Goal: Transaction & Acquisition: Purchase product/service

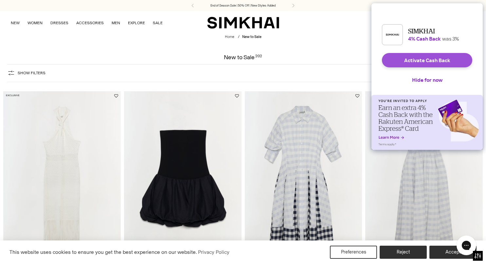
click at [401, 65] on button "Activate Cash Back" at bounding box center [427, 60] width 90 height 14
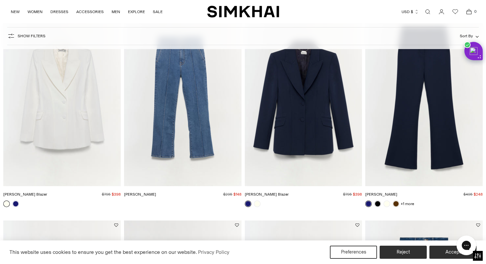
scroll to position [1014, 0]
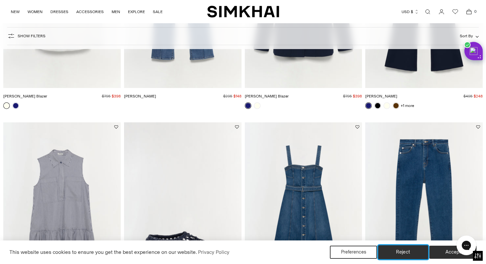
click at [414, 254] on button "Reject" at bounding box center [403, 252] width 50 height 14
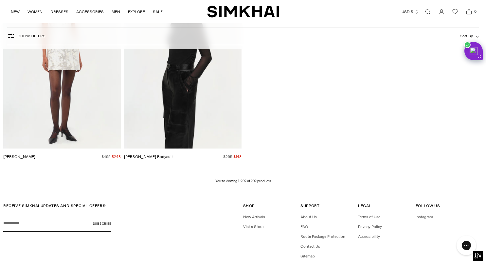
scroll to position [10569, 0]
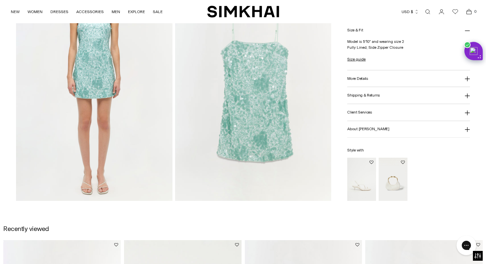
scroll to position [524, 0]
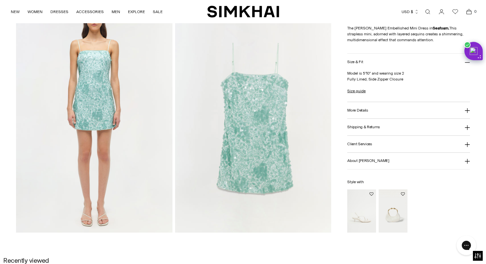
click at [235, 90] on img at bounding box center [253, 115] width 156 height 235
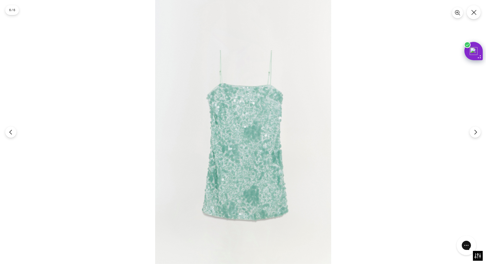
click at [235, 90] on img at bounding box center [243, 132] width 176 height 264
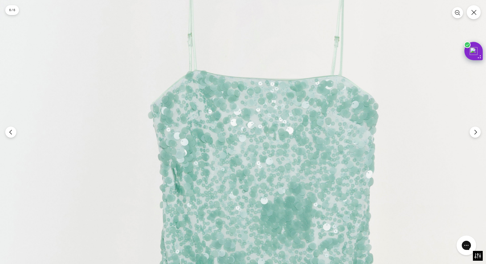
click at [235, 90] on img at bounding box center [259, 217] width 528 height 792
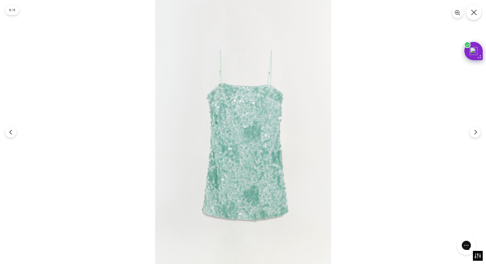
click at [475, 15] on button "Close" at bounding box center [473, 12] width 15 height 15
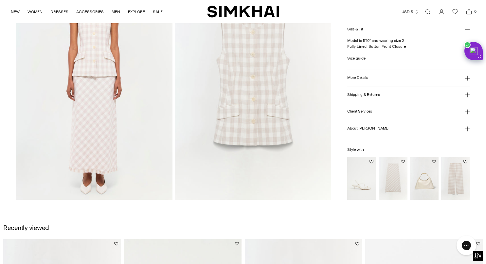
scroll to position [524, 0]
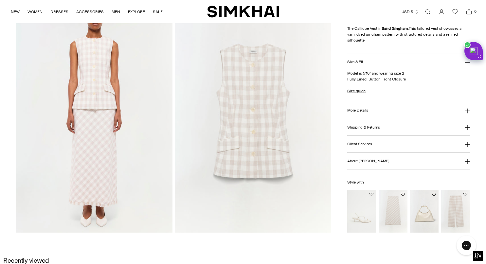
click at [103, 67] on img at bounding box center [94, 115] width 156 height 235
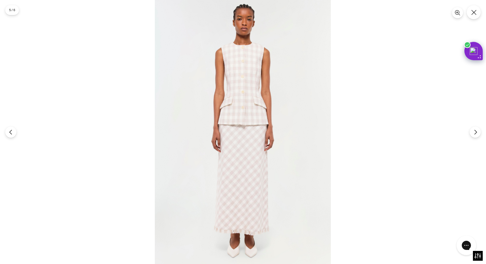
click at [200, 67] on img at bounding box center [243, 132] width 176 height 264
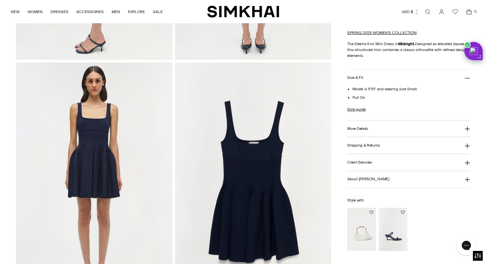
scroll to position [491, 0]
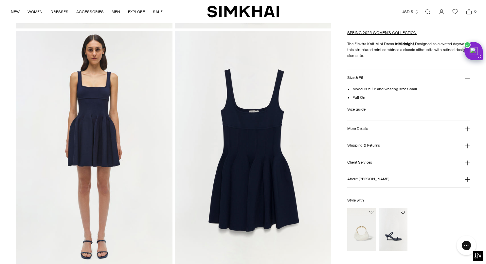
click at [104, 97] on img at bounding box center [94, 148] width 156 height 235
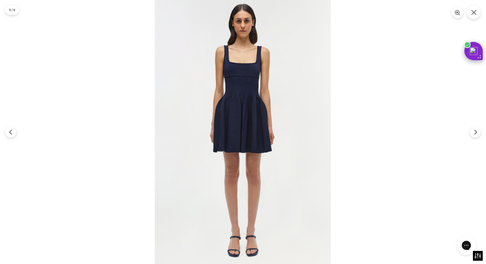
click at [221, 73] on img at bounding box center [243, 132] width 176 height 264
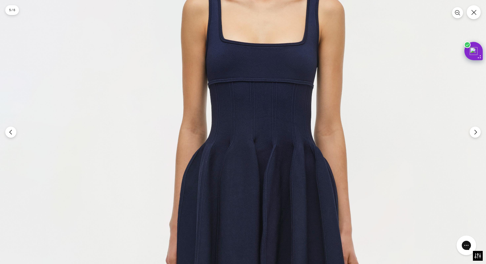
click at [393, 66] on img at bounding box center [264, 250] width 528 height 792
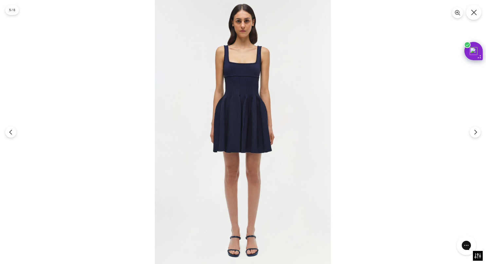
click at [476, 14] on icon "Close" at bounding box center [474, 12] width 6 height 6
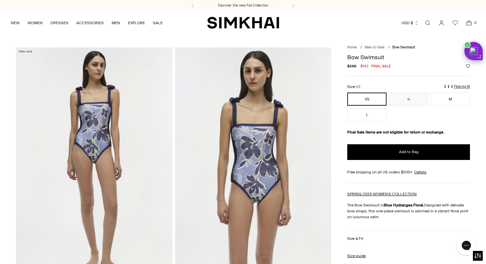
click at [274, 135] on img at bounding box center [253, 164] width 156 height 235
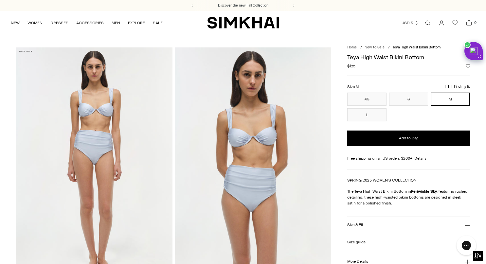
click at [255, 124] on img at bounding box center [253, 164] width 156 height 235
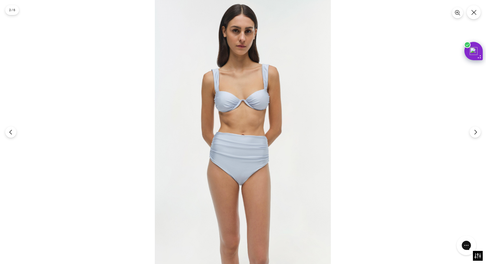
click at [255, 124] on img at bounding box center [243, 132] width 176 height 264
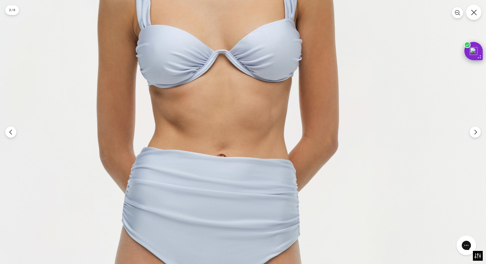
click at [473, 8] on button "Close" at bounding box center [473, 12] width 15 height 15
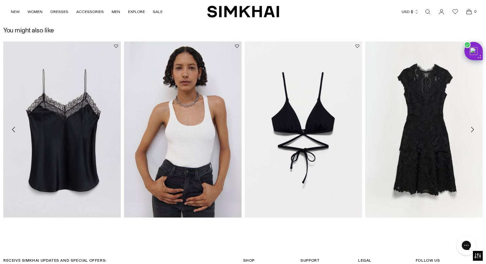
scroll to position [1014, 0]
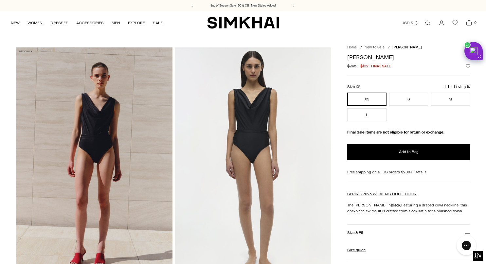
click at [264, 101] on img at bounding box center [253, 164] width 156 height 235
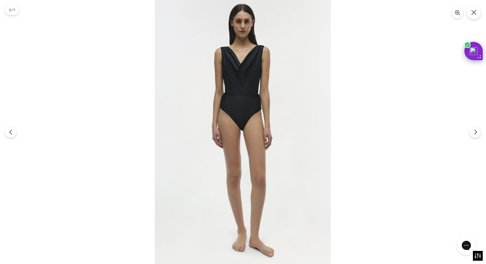
click at [259, 83] on img at bounding box center [243, 132] width 176 height 264
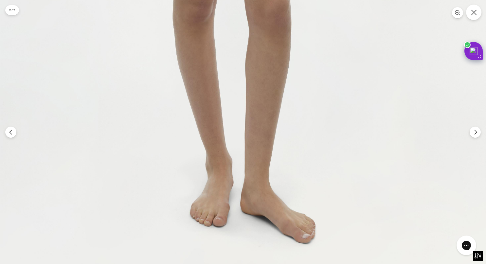
click at [472, 11] on icon "Close" at bounding box center [474, 12] width 6 height 6
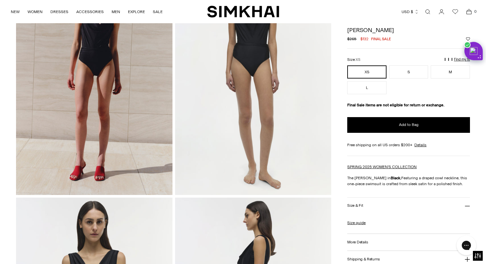
scroll to position [77, 0]
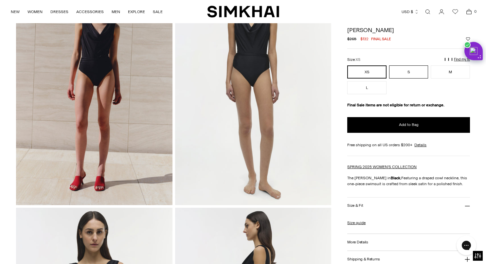
click at [418, 75] on button "S" at bounding box center [408, 71] width 39 height 13
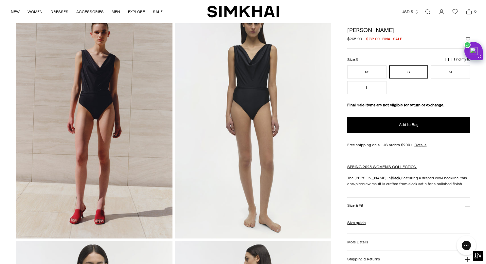
scroll to position [11, 0]
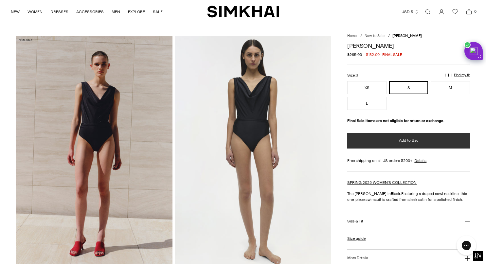
click at [427, 143] on button "Add to Bag" at bounding box center [408, 141] width 123 height 16
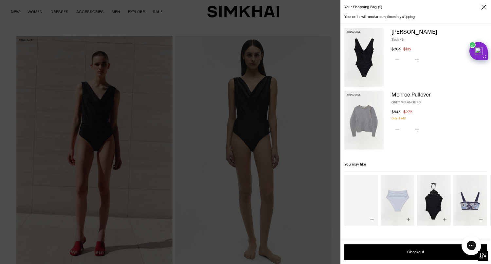
click at [256, 142] on div at bounding box center [245, 132] width 491 height 264
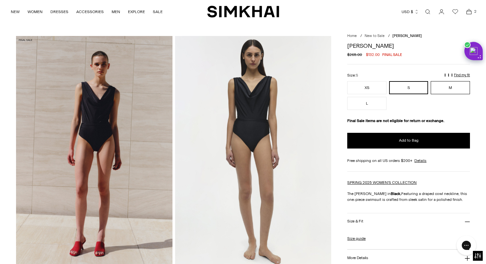
click at [444, 88] on button "M" at bounding box center [450, 87] width 39 height 13
click at [386, 75] on p "Find my fit" at bounding box center [383, 78] width 8 height 12
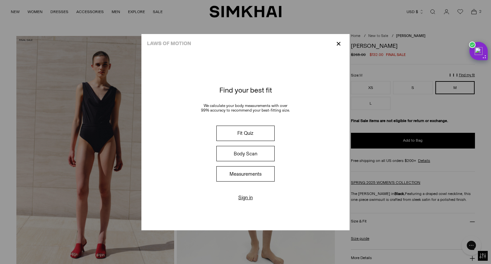
click at [243, 176] on button "Measurements" at bounding box center [245, 173] width 58 height 15
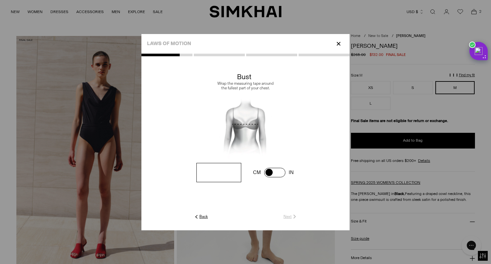
click at [230, 171] on input "number" at bounding box center [218, 172] width 45 height 19
click at [340, 45] on p "✕" at bounding box center [338, 43] width 9 height 11
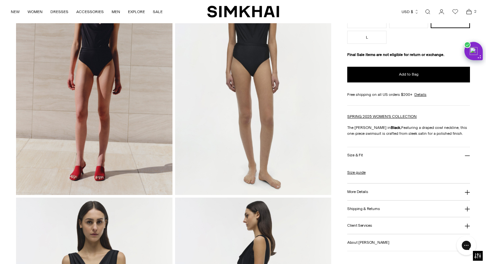
scroll to position [110, 0]
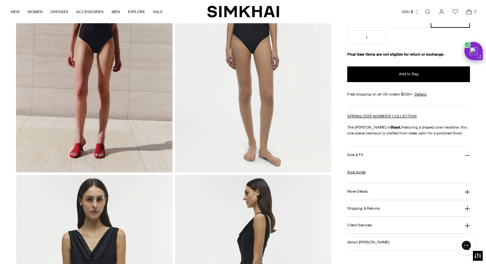
click at [371, 153] on button "Size & Fit" at bounding box center [408, 155] width 123 height 17
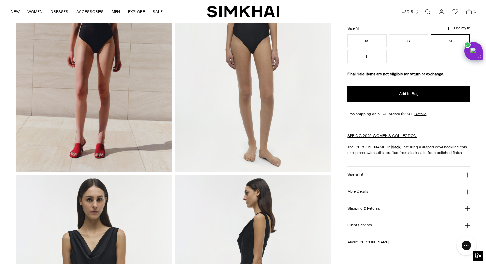
click at [373, 189] on button "More Details" at bounding box center [408, 191] width 123 height 17
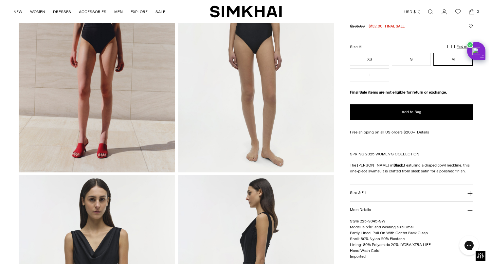
scroll to position [0, 0]
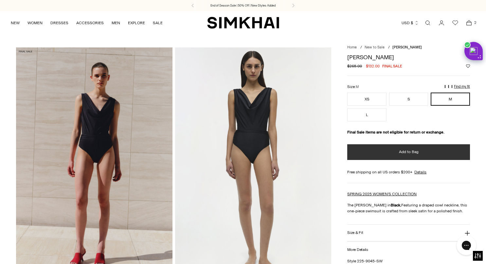
click at [401, 154] on span "Add to Bag" at bounding box center [409, 152] width 20 height 6
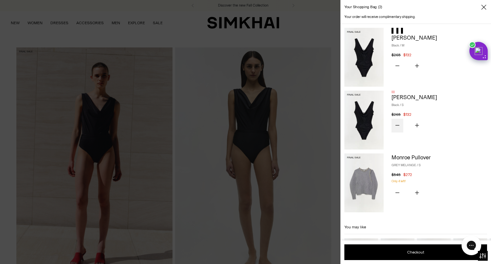
click at [396, 125] on button "Subtract product quantity" at bounding box center [397, 126] width 12 height 14
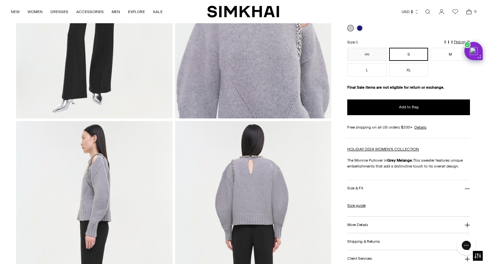
scroll to position [65, 0]
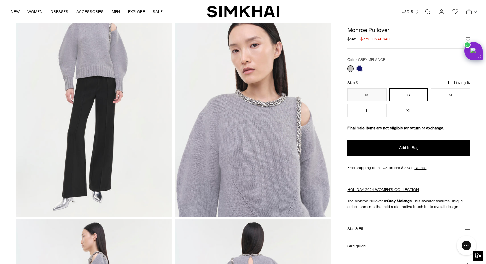
click at [267, 116] on img at bounding box center [253, 99] width 156 height 235
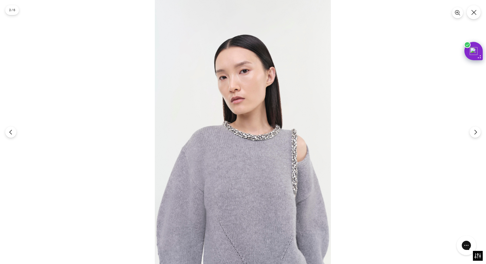
click at [267, 116] on img at bounding box center [243, 132] width 176 height 264
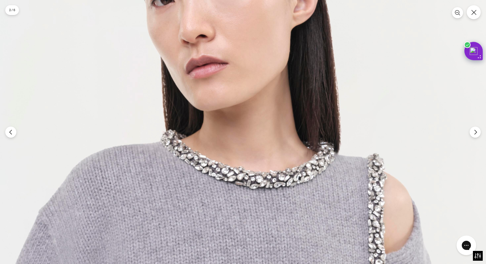
click at [267, 116] on img at bounding box center [222, 163] width 528 height 792
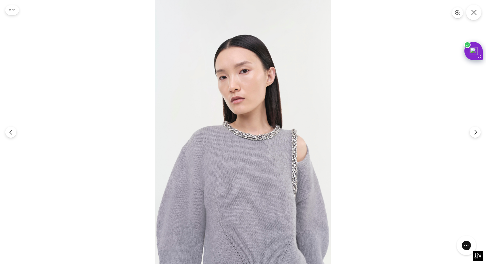
click at [476, 10] on icon "Close" at bounding box center [474, 12] width 6 height 6
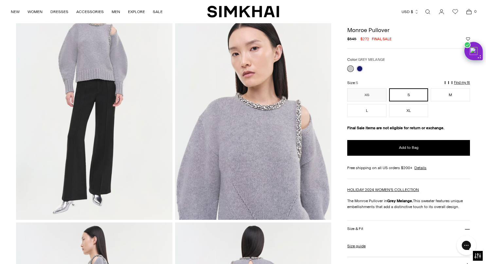
scroll to position [98, 0]
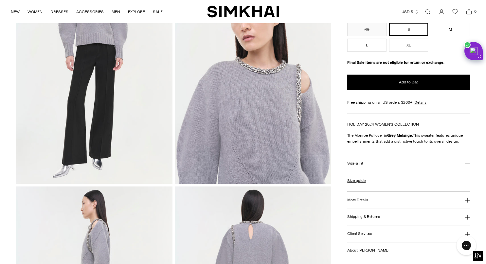
click at [366, 164] on button "Size & Fit" at bounding box center [408, 163] width 123 height 17
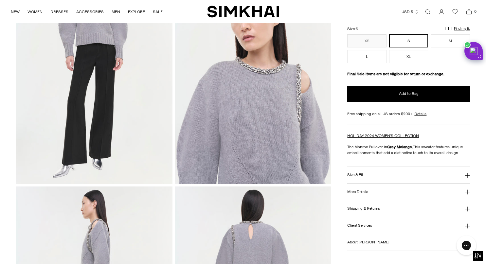
click at [363, 177] on button "Size & Fit" at bounding box center [408, 175] width 123 height 17
click at [360, 194] on link "Size guide" at bounding box center [356, 192] width 18 height 6
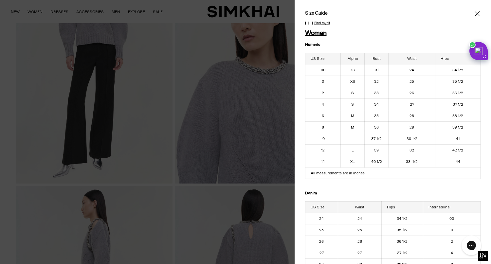
click at [258, 190] on div at bounding box center [245, 132] width 491 height 264
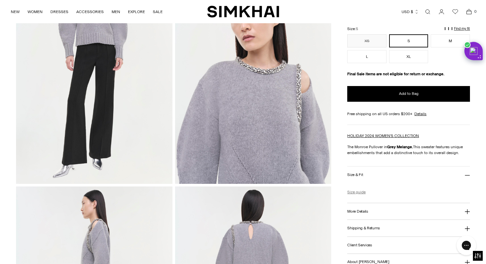
click at [362, 195] on link "Size guide" at bounding box center [356, 192] width 18 height 6
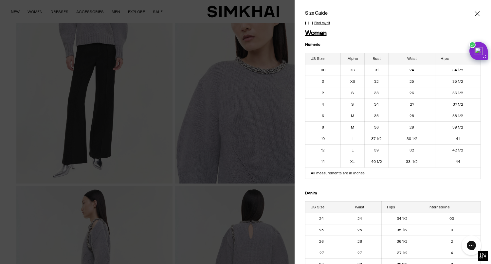
click at [269, 194] on div at bounding box center [245, 132] width 491 height 264
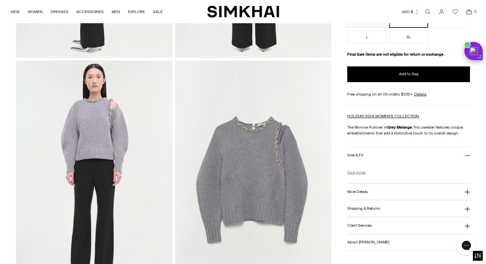
scroll to position [491, 0]
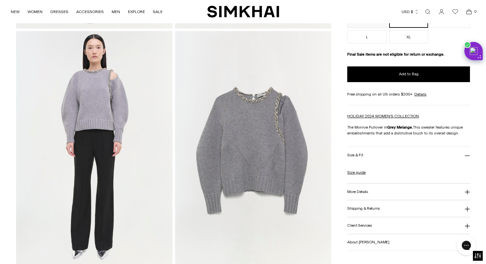
click at [417, 191] on button "More Details" at bounding box center [408, 192] width 123 height 17
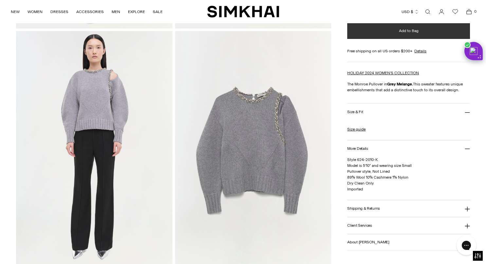
click at [406, 34] on button "Add to Bag" at bounding box center [408, 31] width 123 height 16
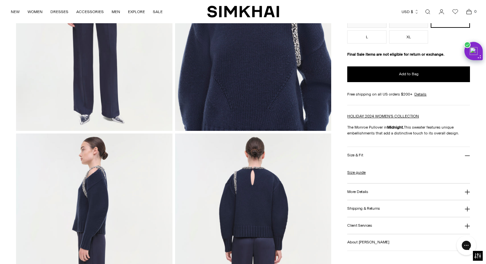
scroll to position [164, 0]
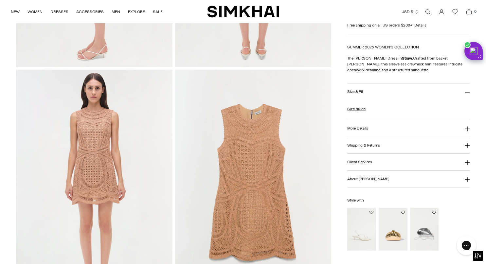
scroll to position [524, 0]
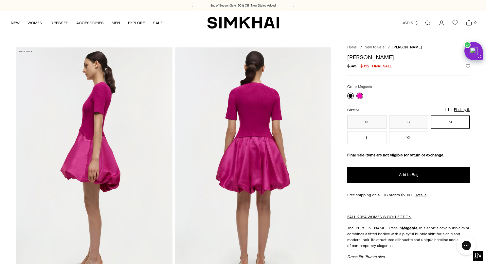
click at [352, 95] on link at bounding box center [350, 96] width 7 height 7
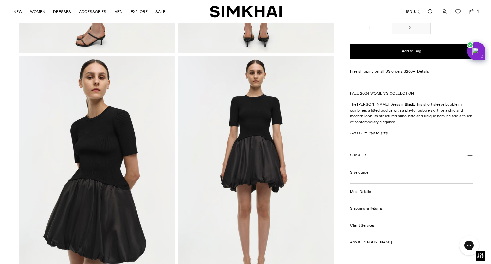
scroll to position [131, 0]
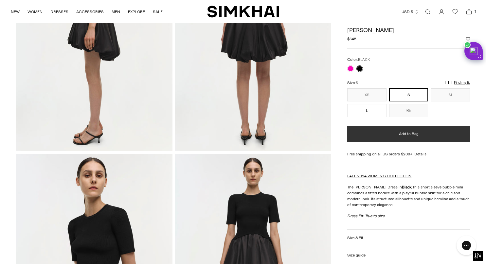
click at [420, 132] on button "Add to Bag" at bounding box center [408, 134] width 123 height 16
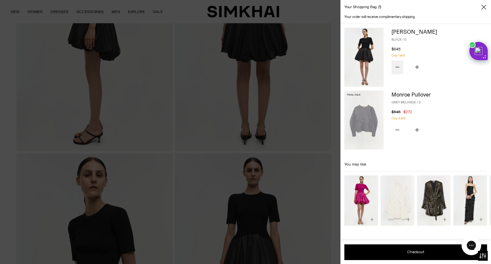
click at [399, 68] on icon "Subtract product quantity" at bounding box center [397, 67] width 4 height 4
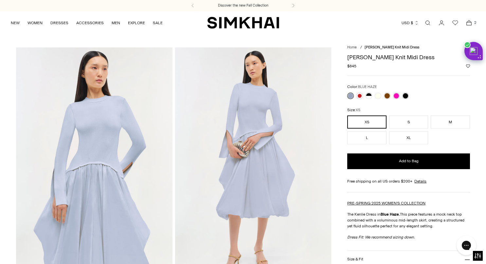
scroll to position [33, 0]
